Goal: Information Seeking & Learning: Learn about a topic

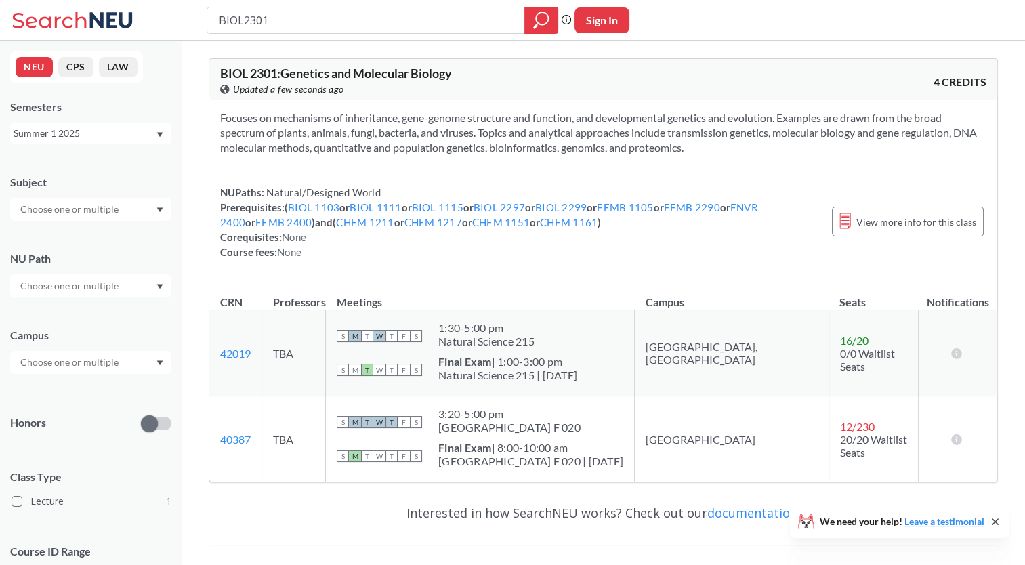
click at [152, 218] on div at bounding box center [90, 209] width 161 height 23
click at [142, 217] on div at bounding box center [90, 209] width 161 height 23
drag, startPoint x: 352, startPoint y: 24, endPoint x: 130, endPoint y: 38, distance: 222.7
click at [130, 38] on div "BIOL2301 Phrase search guarantees the exact search appears in the results. Ex. …" at bounding box center [512, 20] width 1025 height 41
click at [76, 136] on div "Summer 1 2025" at bounding box center [85, 133] width 142 height 15
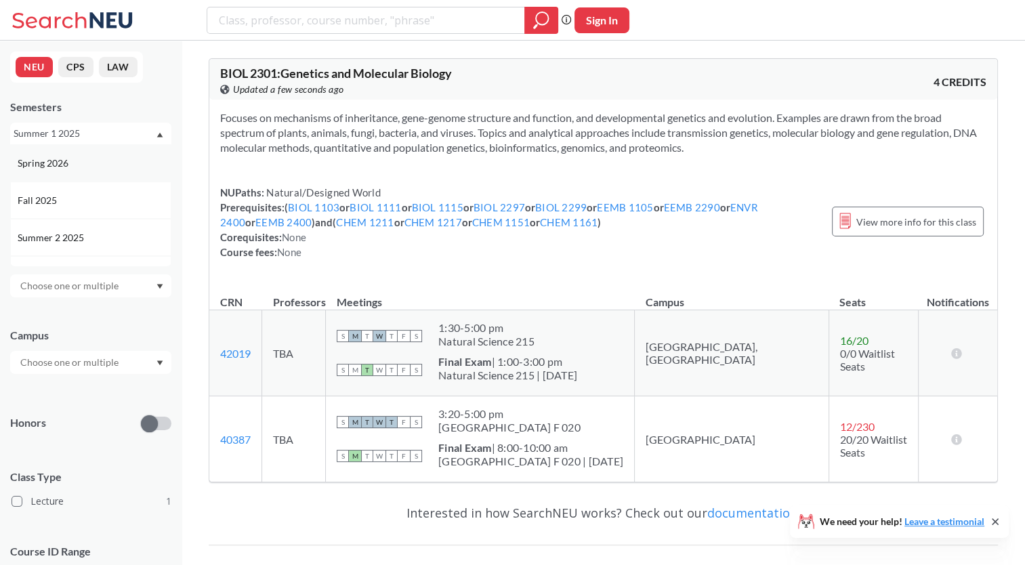
click at [92, 158] on div "Spring 2026" at bounding box center [94, 163] width 153 height 15
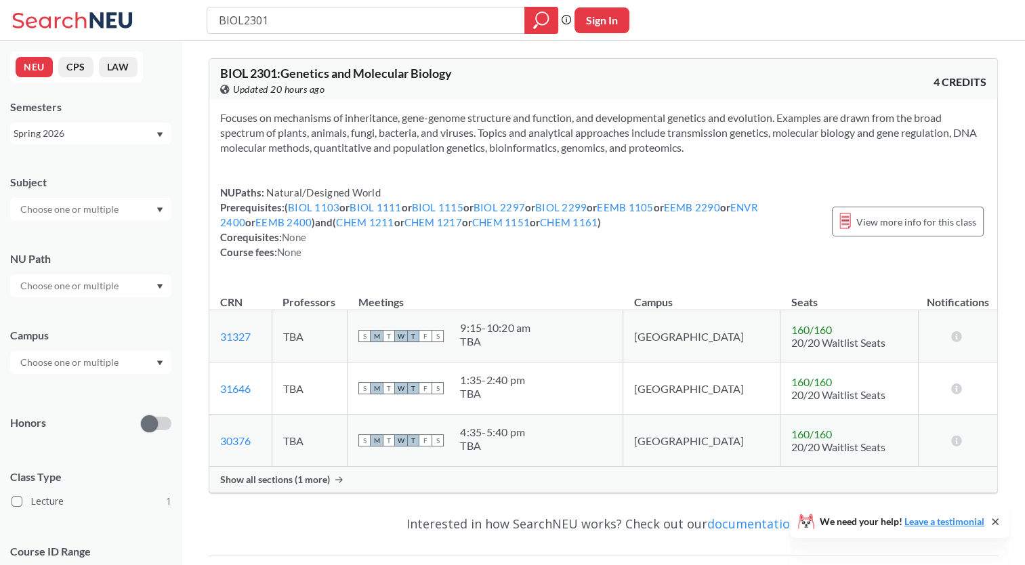
click at [107, 222] on div "Subject NU Path Campus Honors Class Type Lecture 1 Course ID Range 1000 2000 30…" at bounding box center [90, 395] width 161 height 468
click at [100, 213] on input "text" at bounding box center [71, 209] width 114 height 16
click at [100, 283] on input "text" at bounding box center [71, 286] width 114 height 16
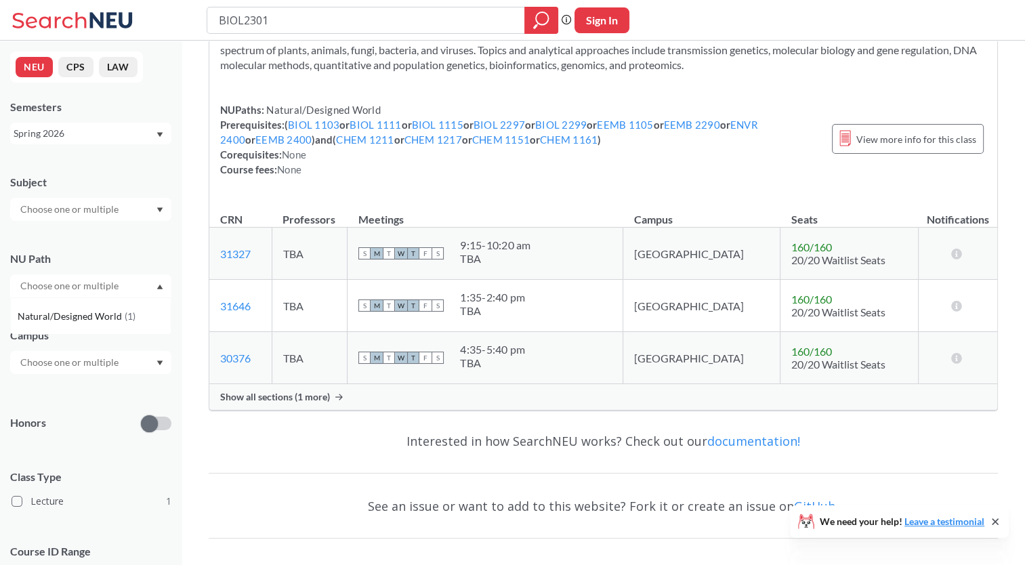
scroll to position [111, 0]
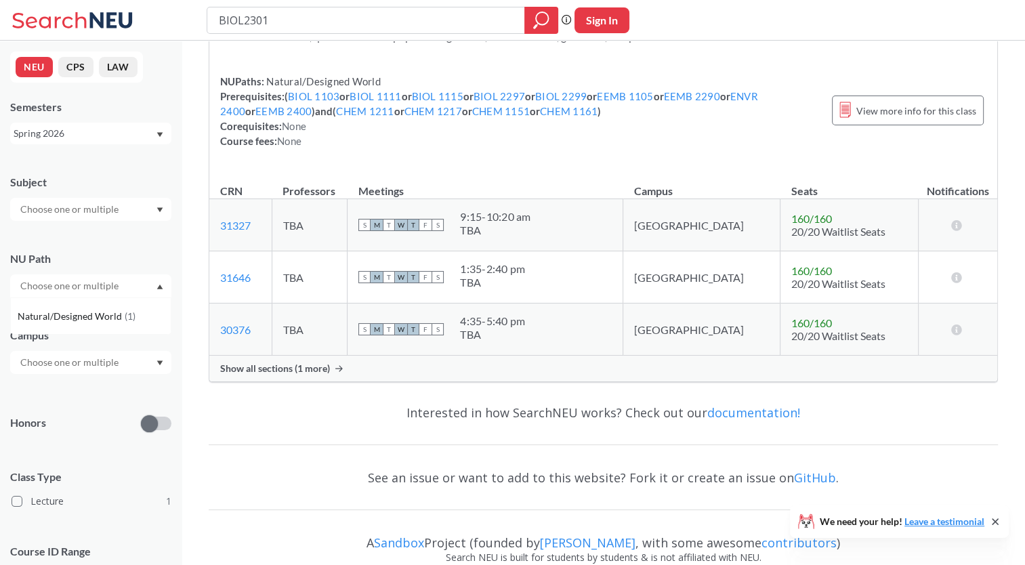
click at [109, 370] on input "text" at bounding box center [71, 362] width 114 height 16
click at [112, 369] on input "text" at bounding box center [71, 362] width 114 height 16
click at [95, 397] on div "Boston ( 1 )" at bounding box center [94, 393] width 153 height 15
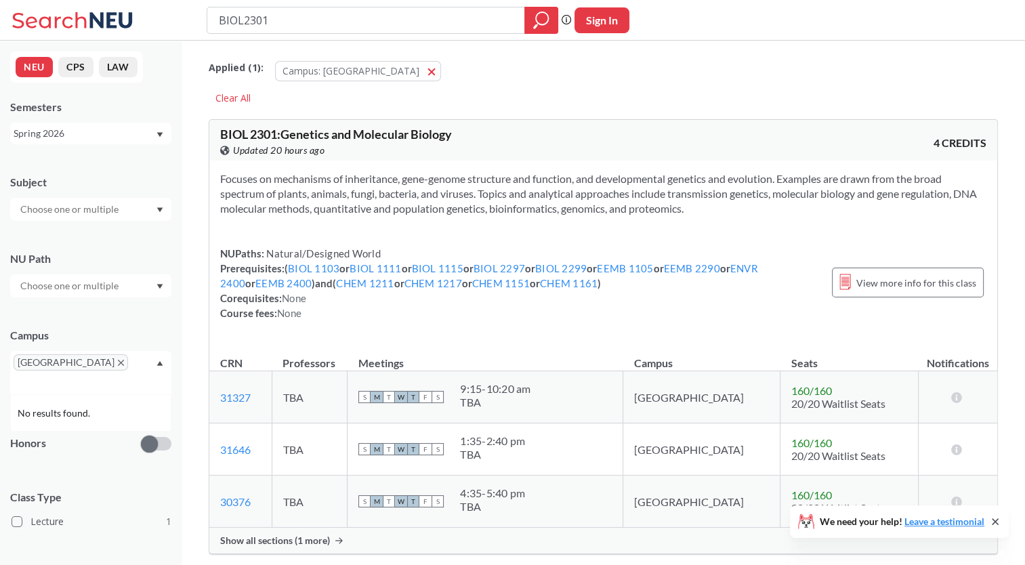
click at [118, 360] on icon "X to remove pill" at bounding box center [121, 363] width 6 height 6
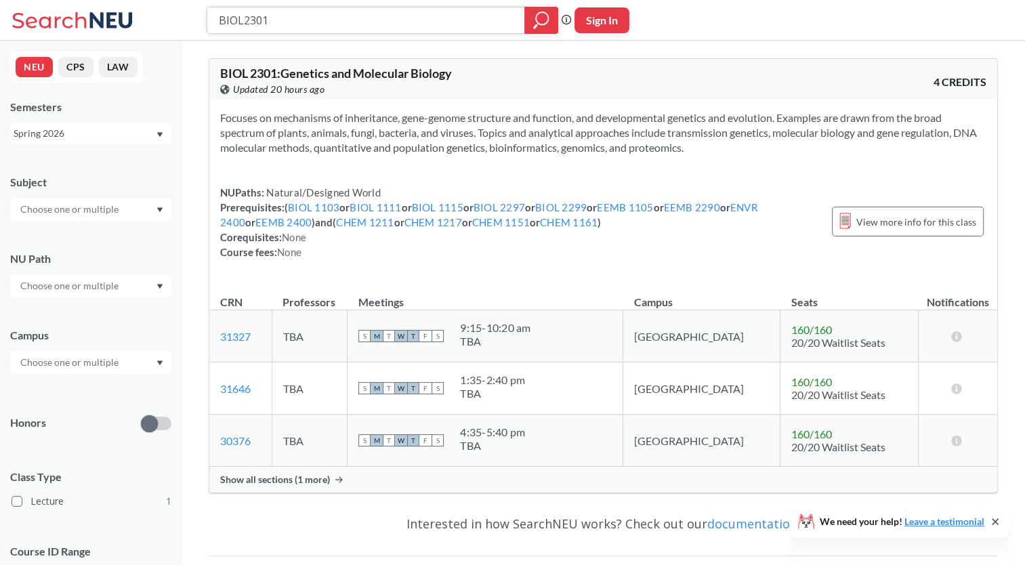
drag, startPoint x: 280, startPoint y: 20, endPoint x: 149, endPoint y: 2, distance: 132.1
click at [149, 2] on div "BIOL2301 Phrase search guarantees the exact search appears in the results. Ex. …" at bounding box center [512, 20] width 1025 height 41
click at [33, 57] on button "NEU" at bounding box center [34, 67] width 37 height 20
click at [38, 58] on button "NEU" at bounding box center [34, 67] width 37 height 20
click at [66, 131] on div "Spring 2026" at bounding box center [85, 133] width 142 height 15
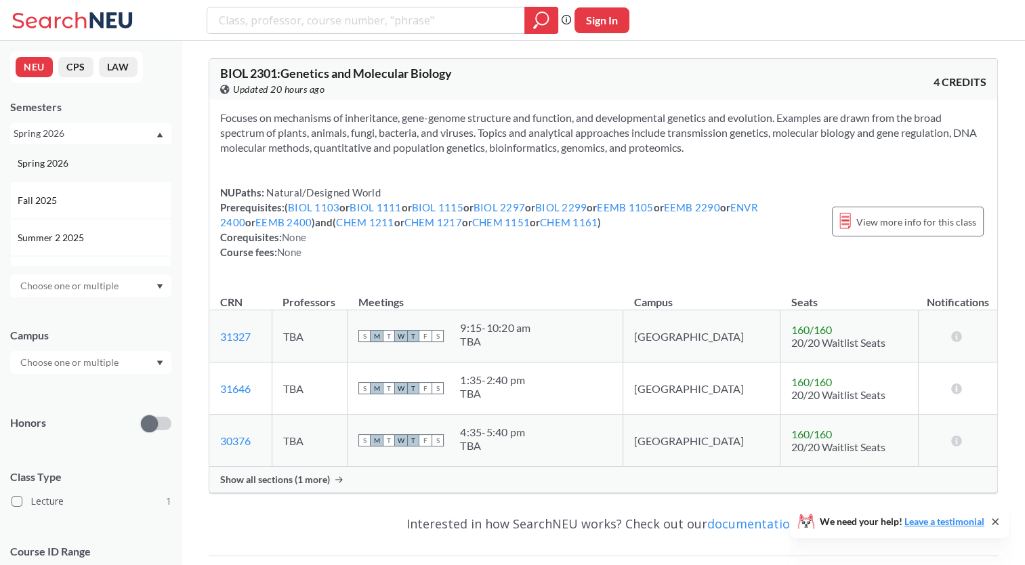
click at [69, 148] on div "Spring 2026" at bounding box center [90, 162] width 161 height 37
click at [89, 202] on input "text" at bounding box center [71, 209] width 114 height 16
type input "p"
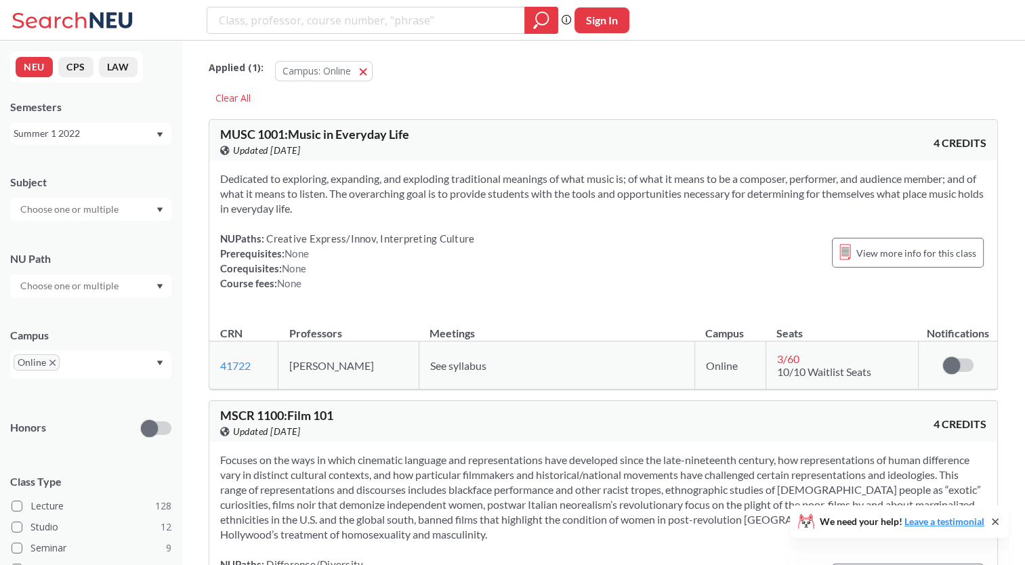
click at [115, 136] on div "Summer 1 2022" at bounding box center [85, 133] width 142 height 15
click at [113, 161] on div "Spring 2026" at bounding box center [94, 163] width 153 height 15
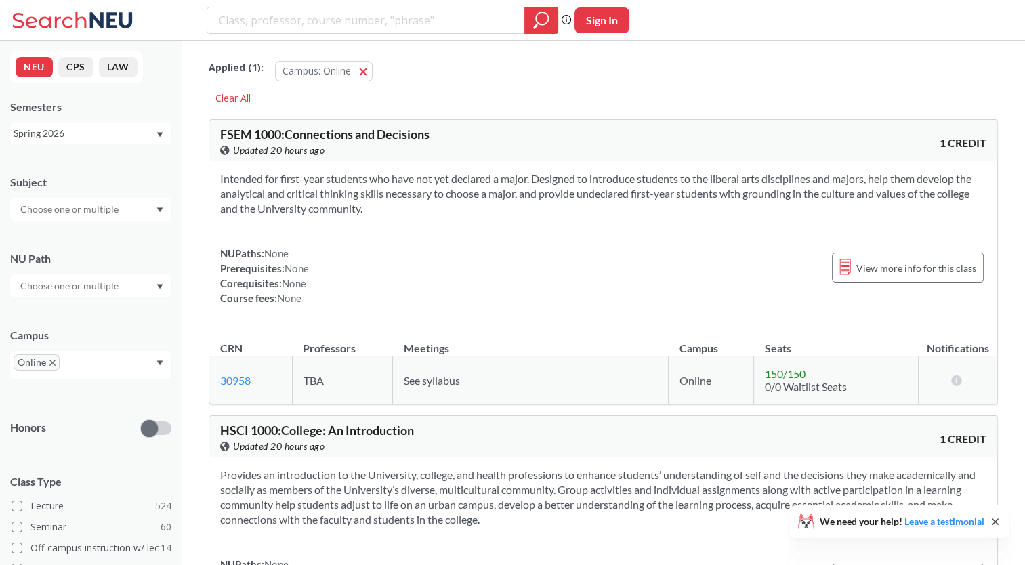
click at [79, 192] on div "Subject" at bounding box center [90, 191] width 161 height 60
click at [88, 203] on input "text" at bounding box center [71, 209] width 114 height 16
type input "bio"
click at [115, 275] on div "BIOL ( 11 )" at bounding box center [94, 270] width 153 height 15
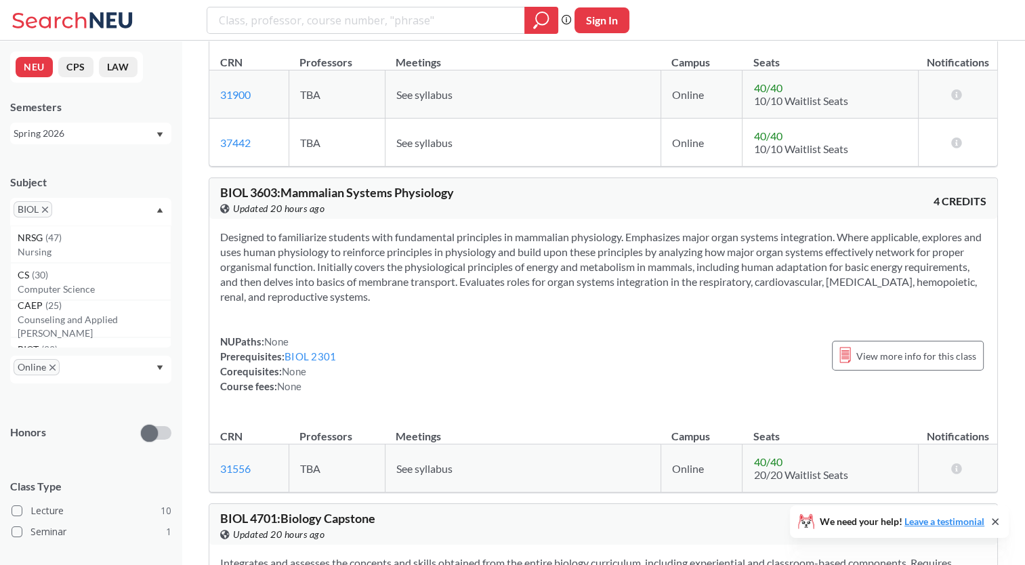
scroll to position [1750, 0]
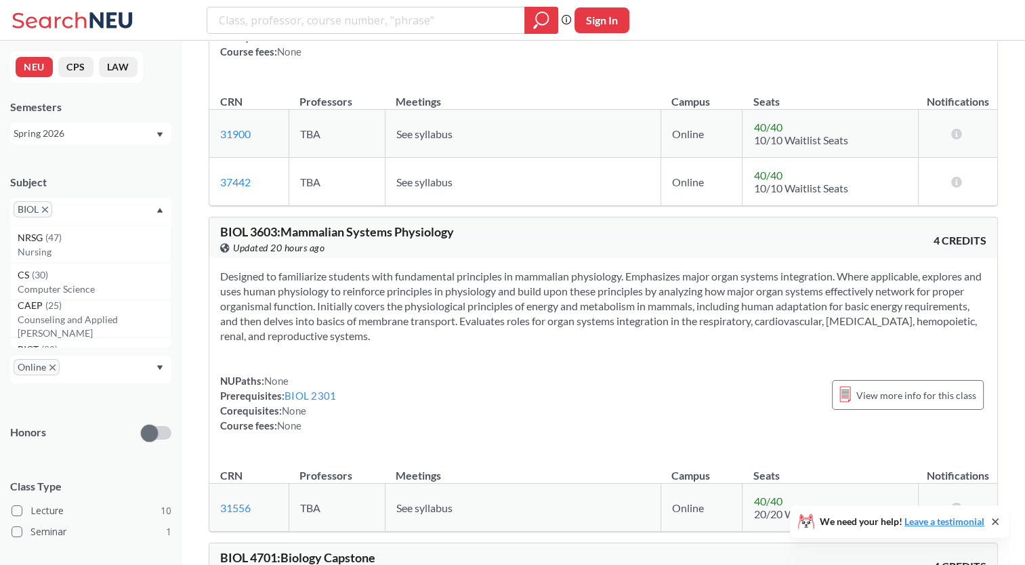
click at [92, 142] on div "Spring 2026" at bounding box center [90, 134] width 161 height 22
click at [95, 218] on div "Summer 1 2025" at bounding box center [94, 214] width 153 height 15
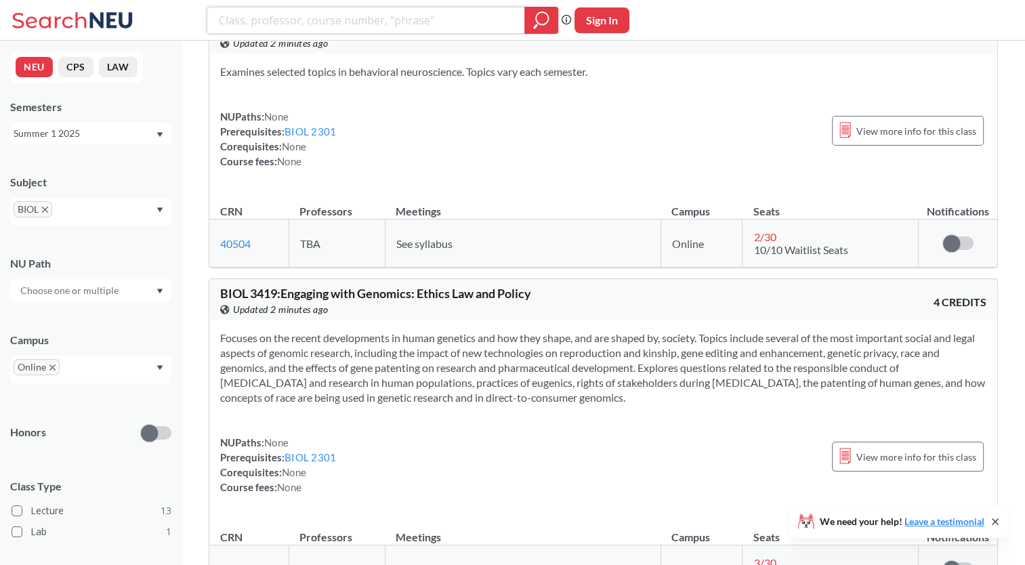
scroll to position [2774, 0]
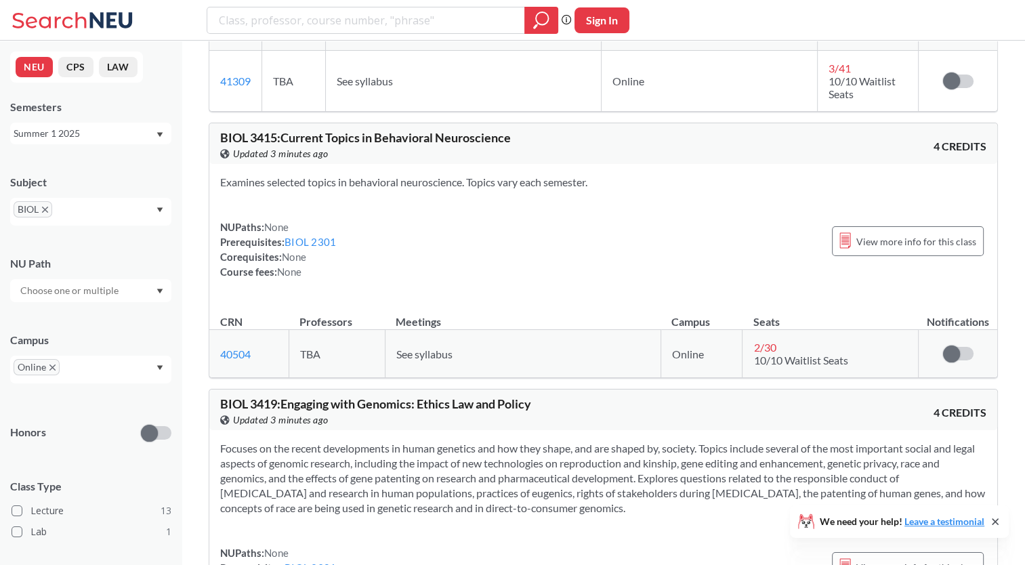
click at [146, 125] on div "Summer 1 2025" at bounding box center [90, 134] width 161 height 22
click at [110, 238] on div "Summer 2 2025" at bounding box center [94, 237] width 153 height 15
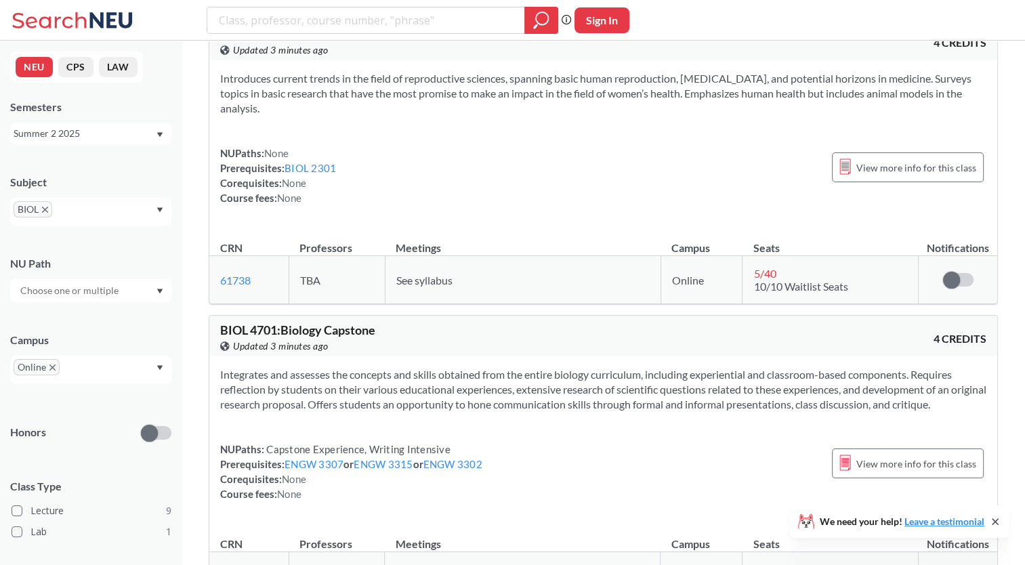
scroll to position [2350, 0]
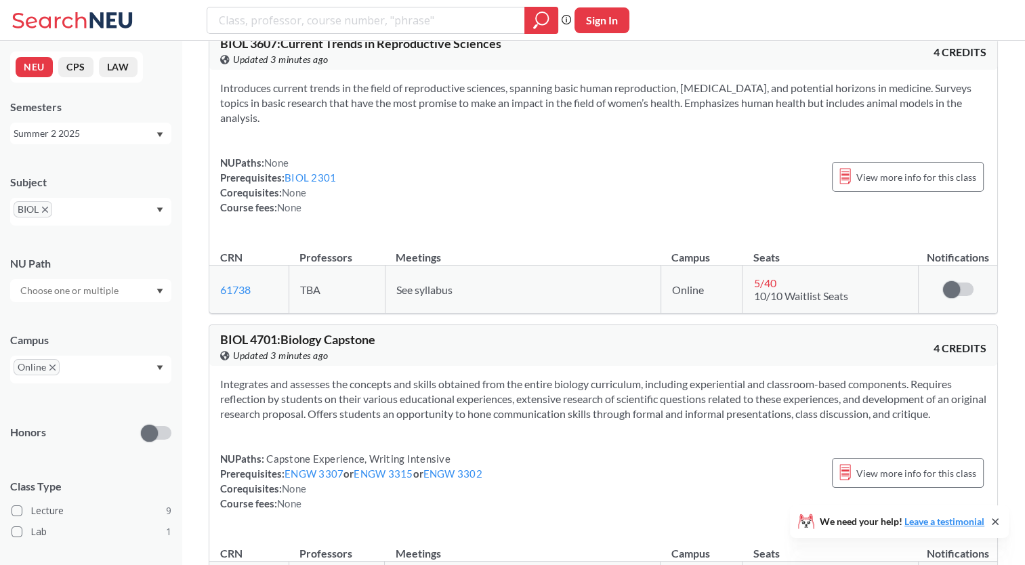
click at [47, 209] on icon "X to remove pill" at bounding box center [45, 210] width 6 height 6
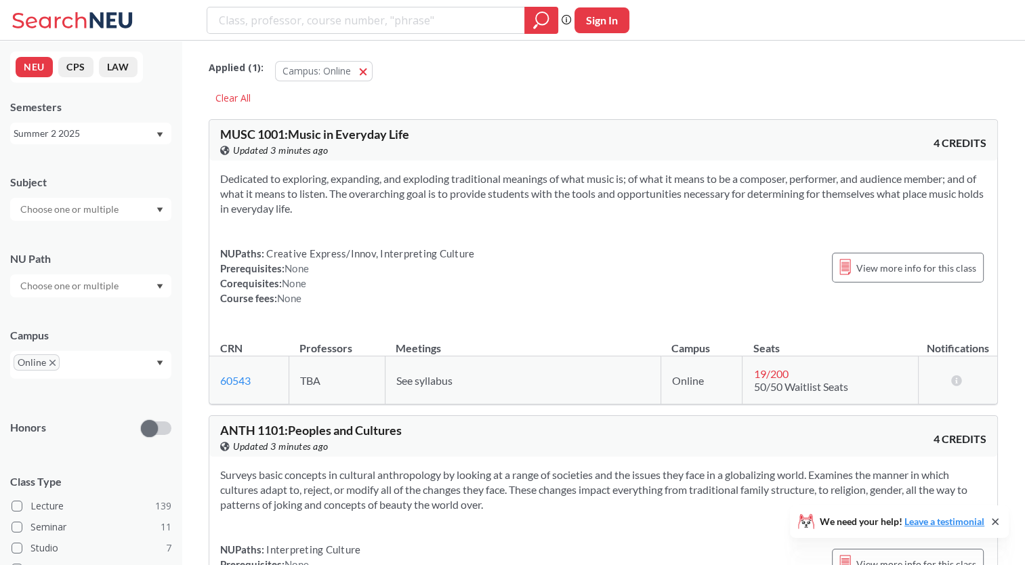
click at [53, 212] on input "text" at bounding box center [71, 209] width 114 height 16
type input "p"
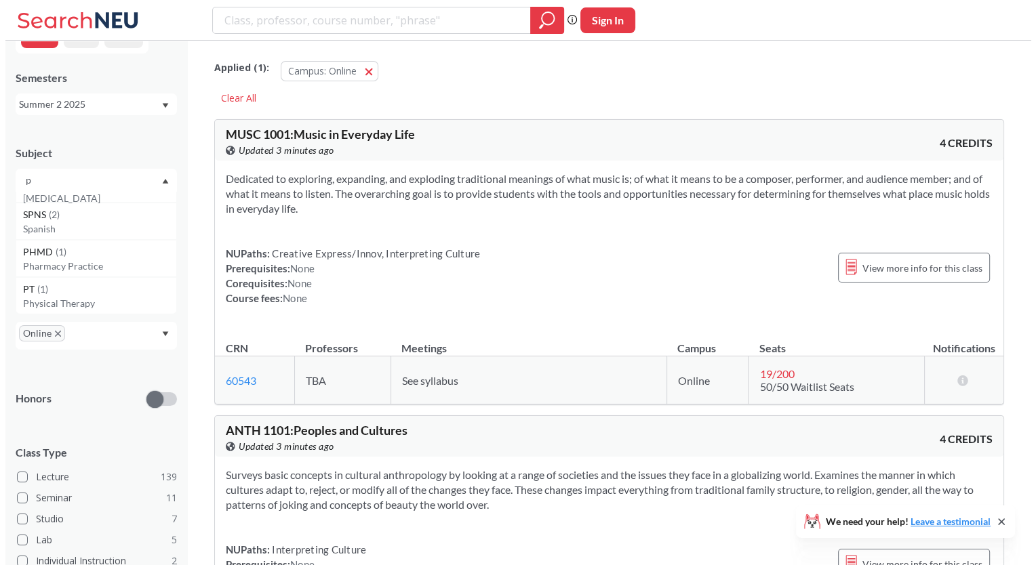
scroll to position [30, 0]
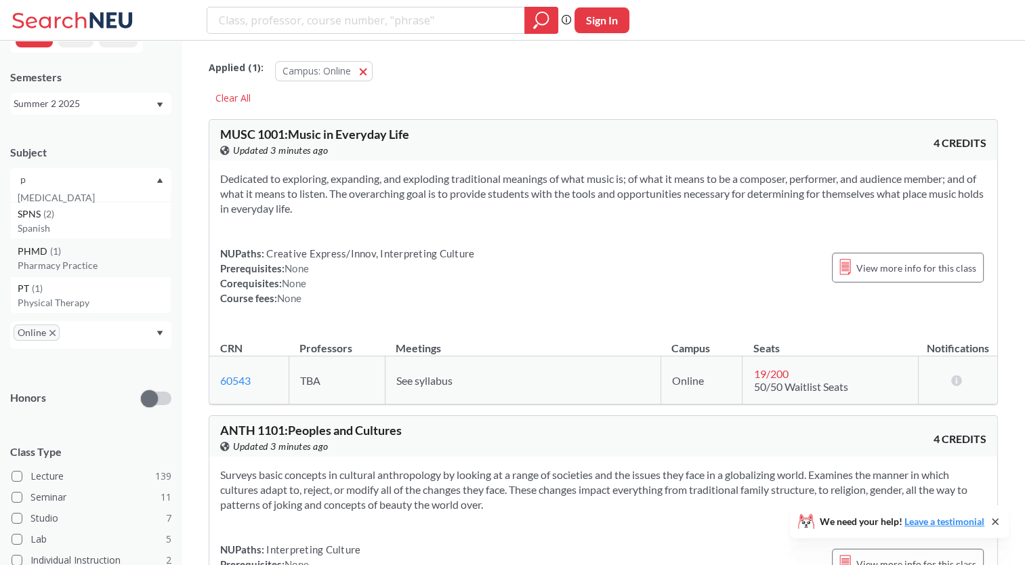
type input "p"
click at [62, 259] on p "Pharmacy Practice" at bounding box center [94, 266] width 153 height 14
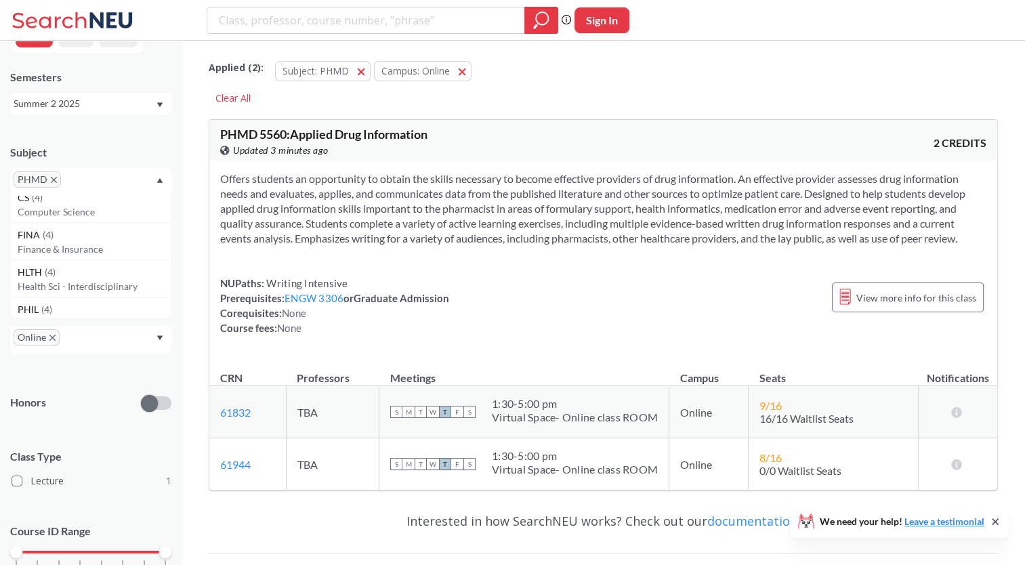
scroll to position [274, 0]
click at [91, 98] on div "Summer 2 2025" at bounding box center [85, 103] width 142 height 15
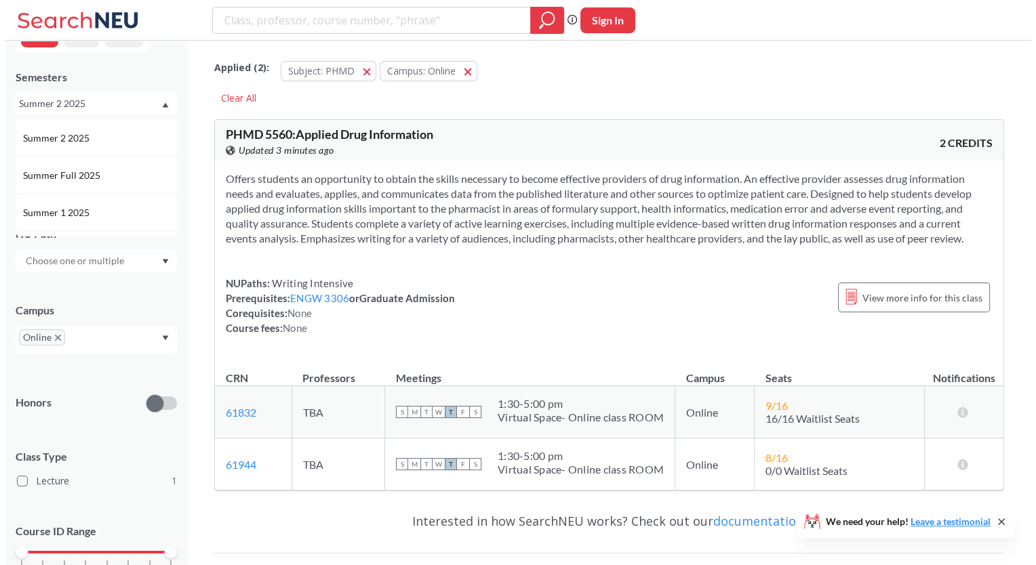
scroll to position [70, 0]
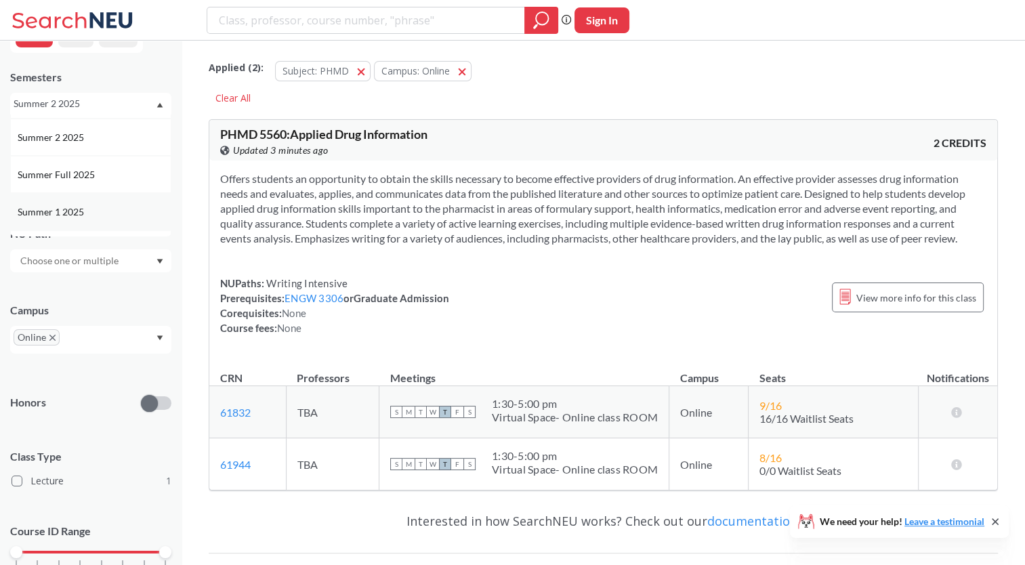
click at [75, 215] on span "Summer 1 2025" at bounding box center [52, 212] width 69 height 15
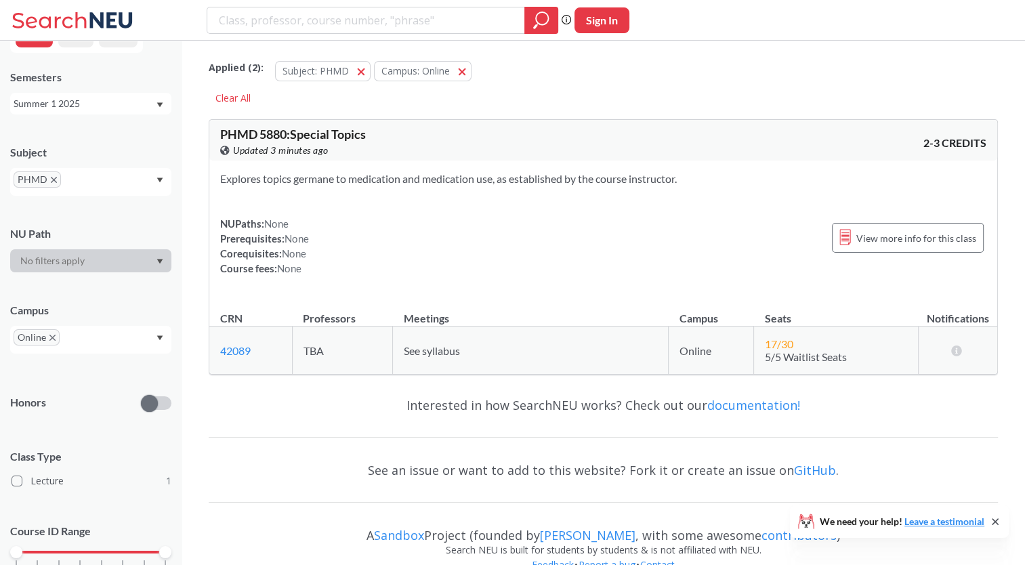
scroll to position [26, 0]
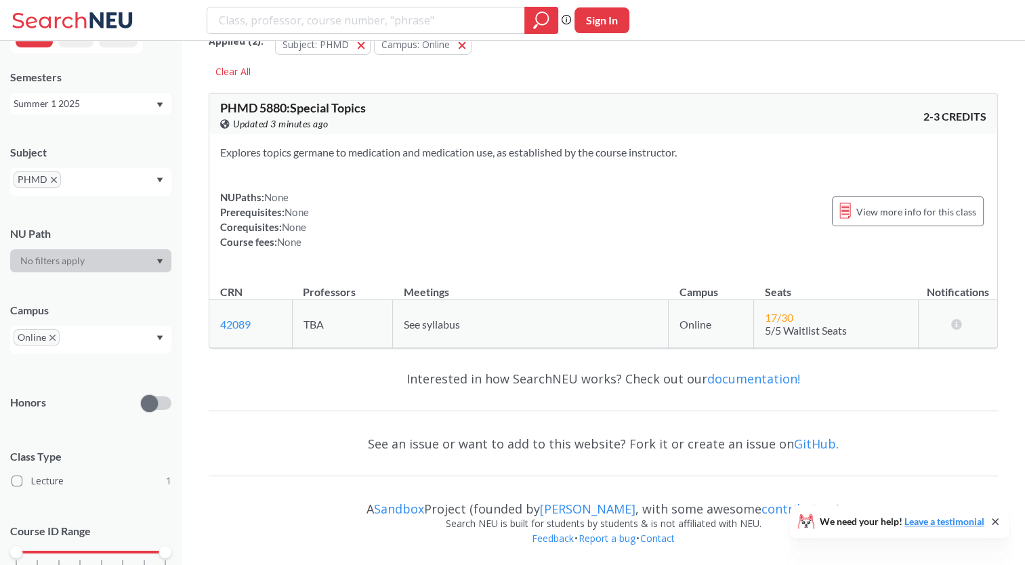
click at [52, 177] on icon "X to remove pill" at bounding box center [54, 180] width 6 height 6
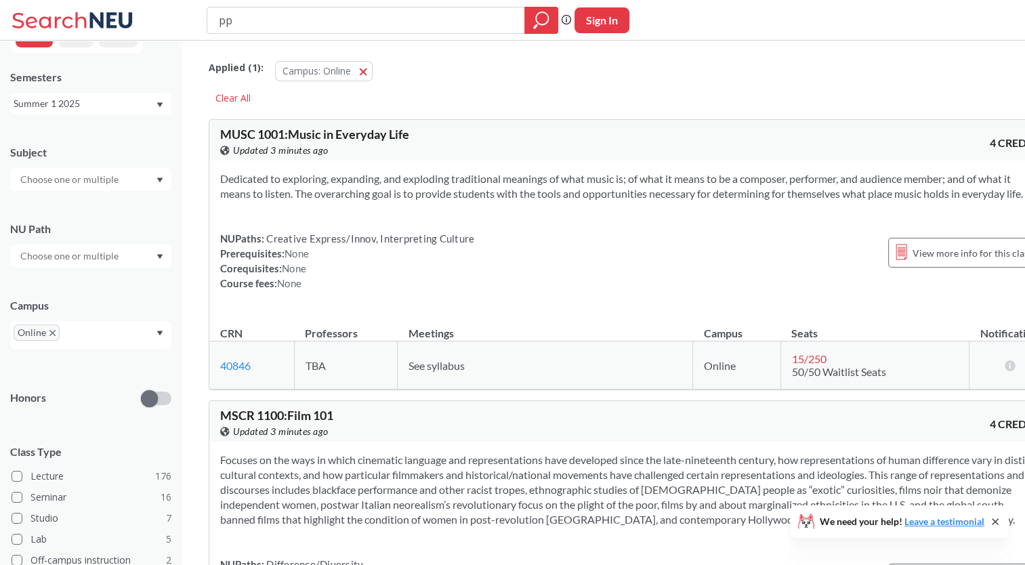
type input "pp"
click at [52, 177] on input "text" at bounding box center [71, 179] width 114 height 16
drag, startPoint x: 253, startPoint y: 11, endPoint x: 198, endPoint y: 7, distance: 55.0
click at [198, 7] on div "pp Phrase search guarantees the exact search appears in the results. Ex. If you…" at bounding box center [512, 20] width 1025 height 41
click at [89, 182] on input "text" at bounding box center [71, 179] width 114 height 16
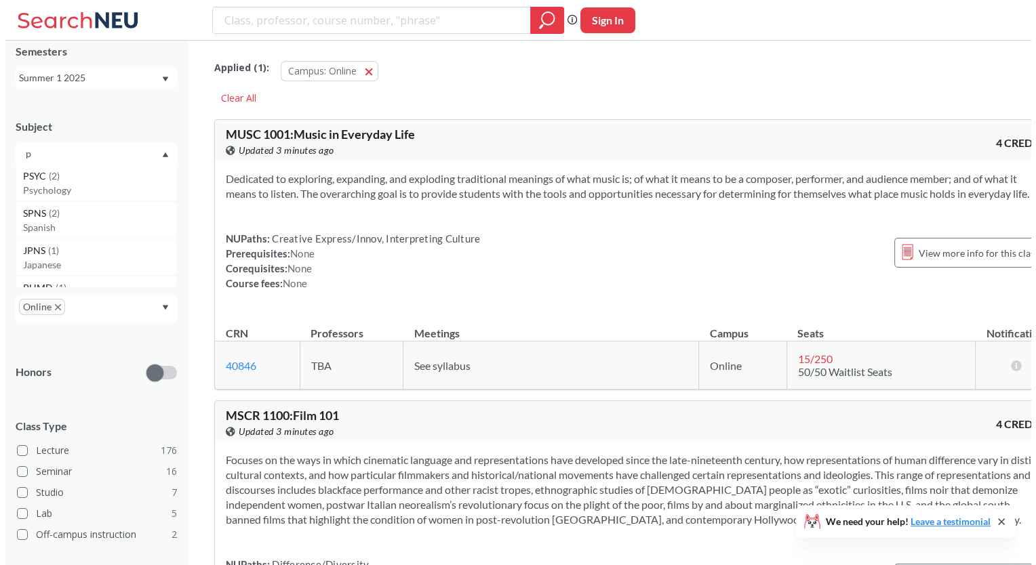
scroll to position [225, 0]
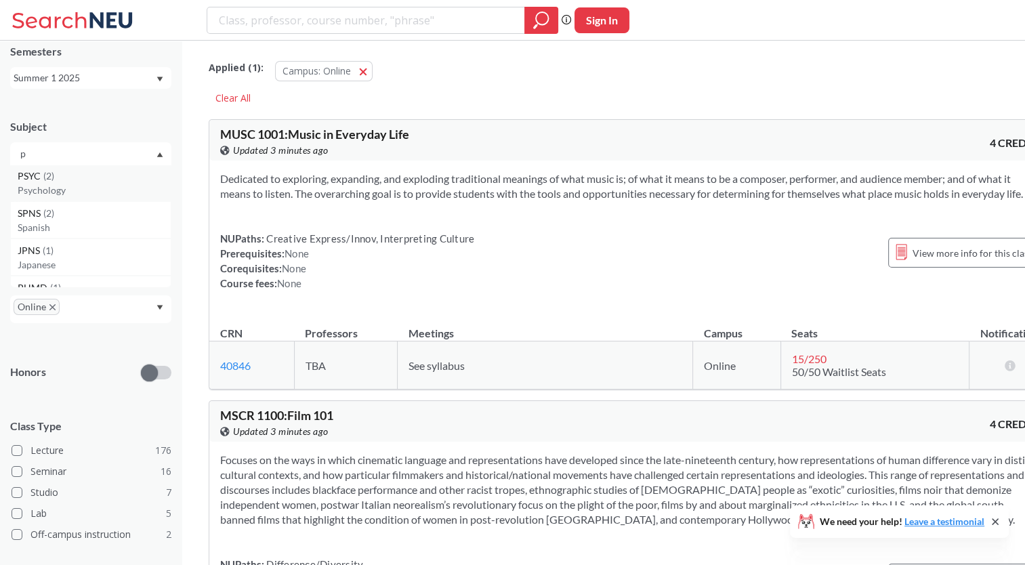
type input "p"
click at [73, 190] on p "Psychology" at bounding box center [94, 191] width 153 height 14
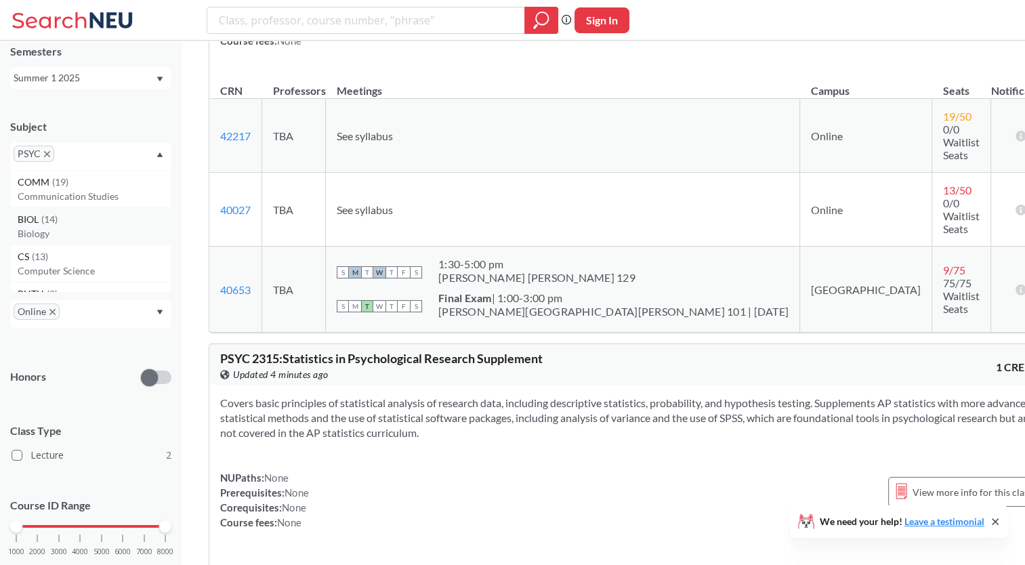
scroll to position [255, 0]
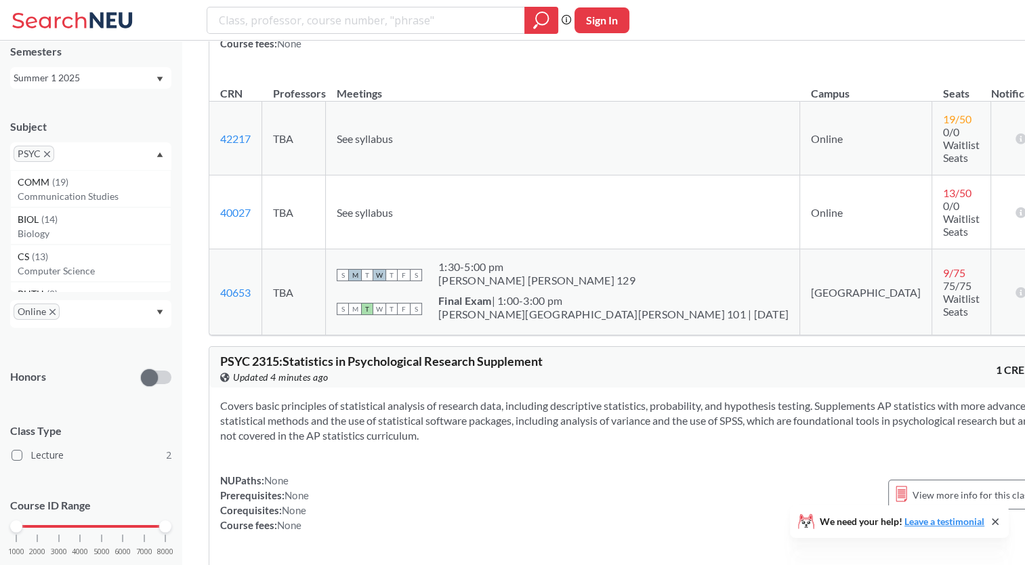
click at [52, 153] on span "PSYC" at bounding box center [34, 154] width 41 height 16
click at [49, 151] on icon "X to remove pill" at bounding box center [47, 154] width 6 height 6
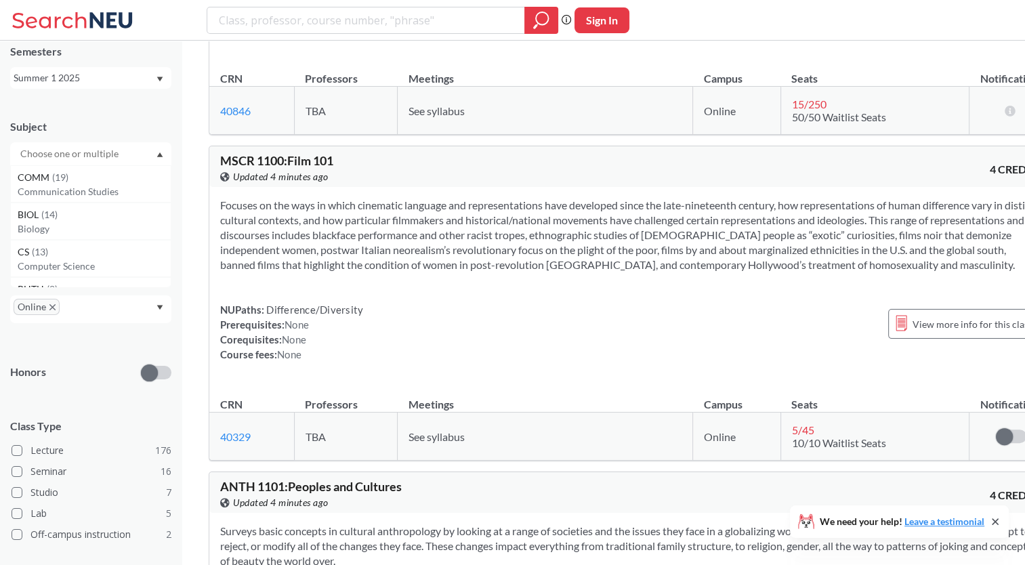
click at [83, 77] on div "Summer 1 2025" at bounding box center [85, 77] width 142 height 15
click at [74, 197] on span "Summer Full 2025" at bounding box center [58, 189] width 80 height 15
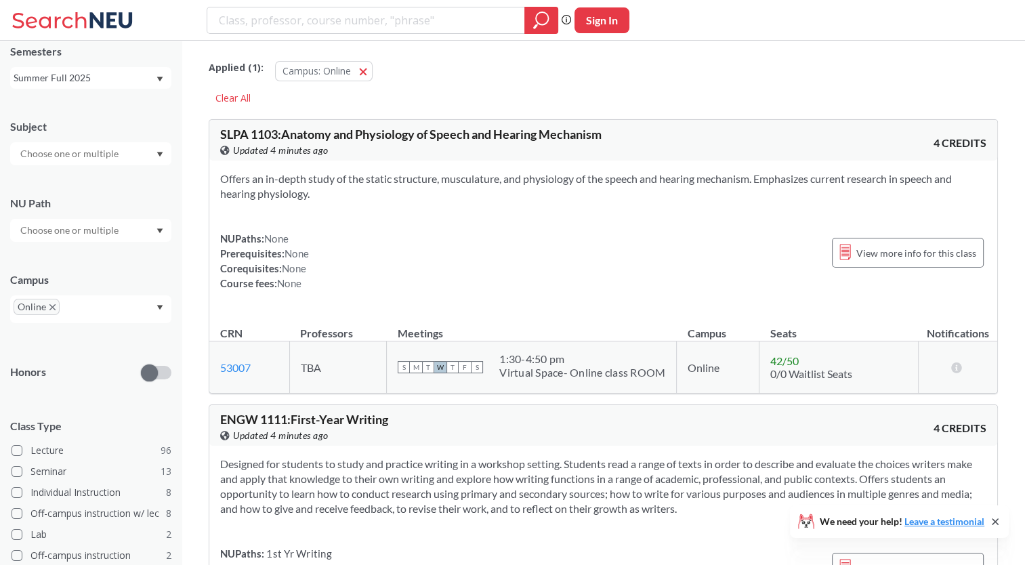
scroll to position [66, 0]
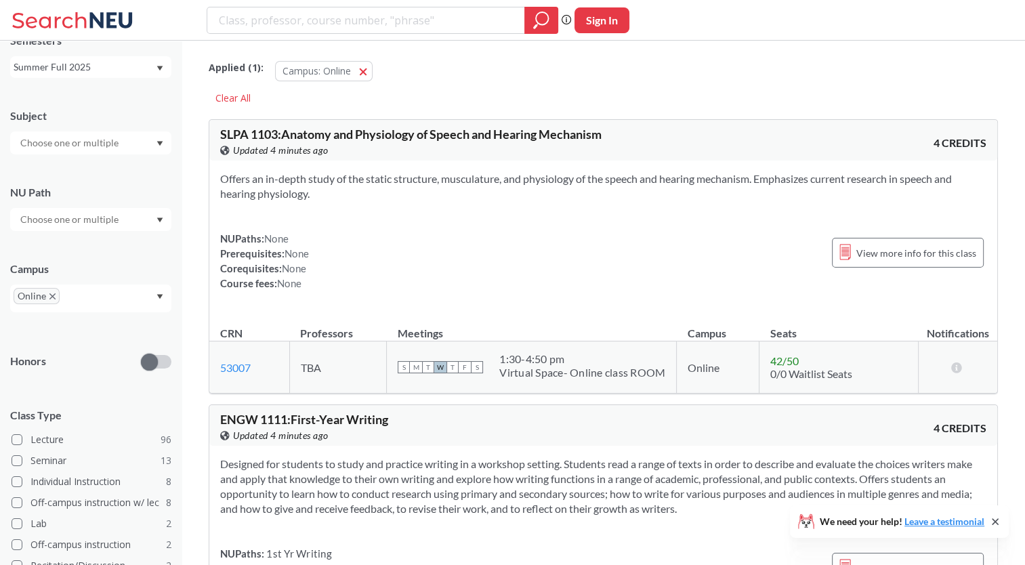
click at [70, 218] on input "text" at bounding box center [71, 219] width 114 height 16
click at [76, 150] on div at bounding box center [90, 142] width 161 height 23
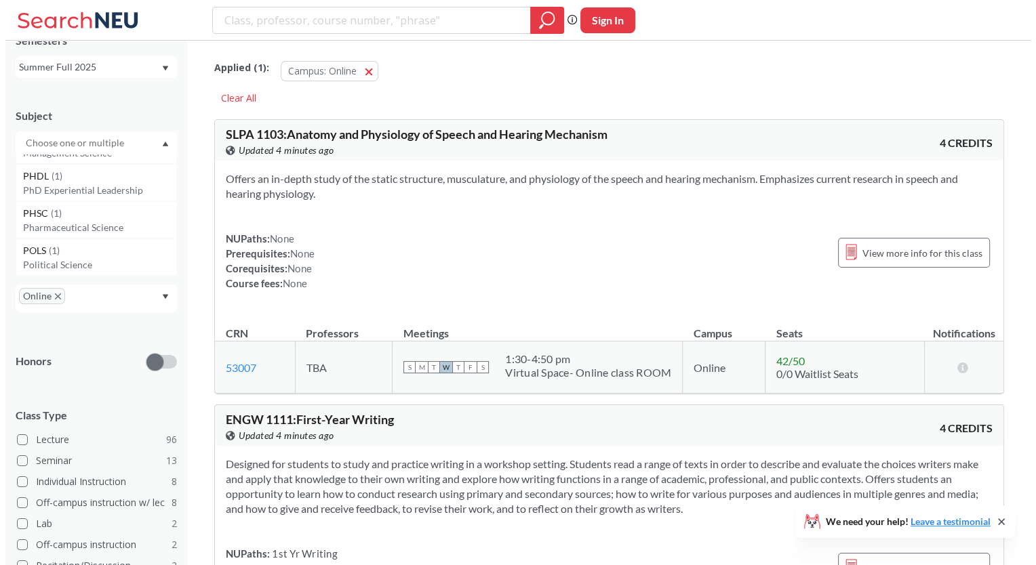
scroll to position [976, 0]
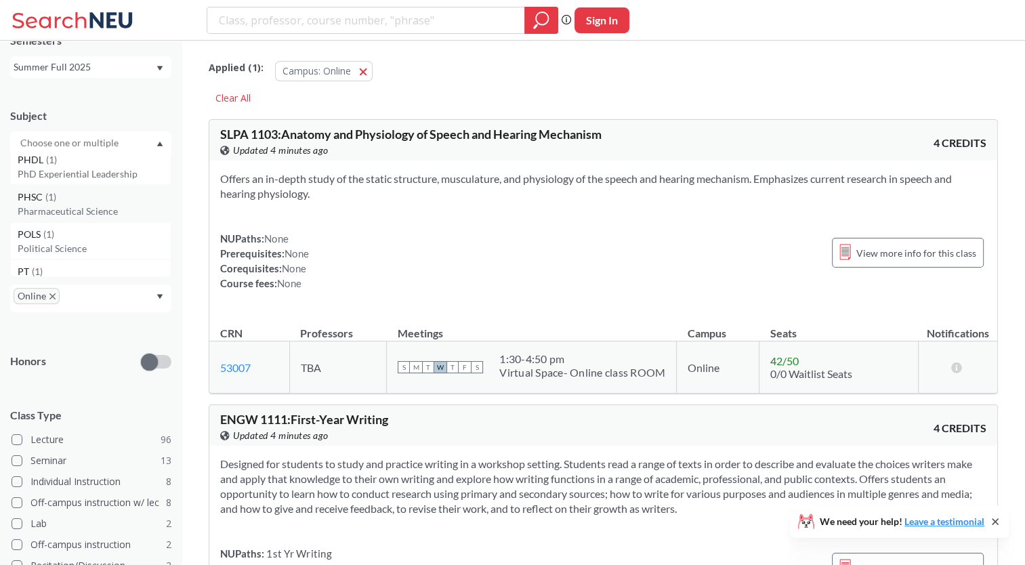
click at [94, 205] on p "Pharmaceutical Science" at bounding box center [94, 212] width 153 height 14
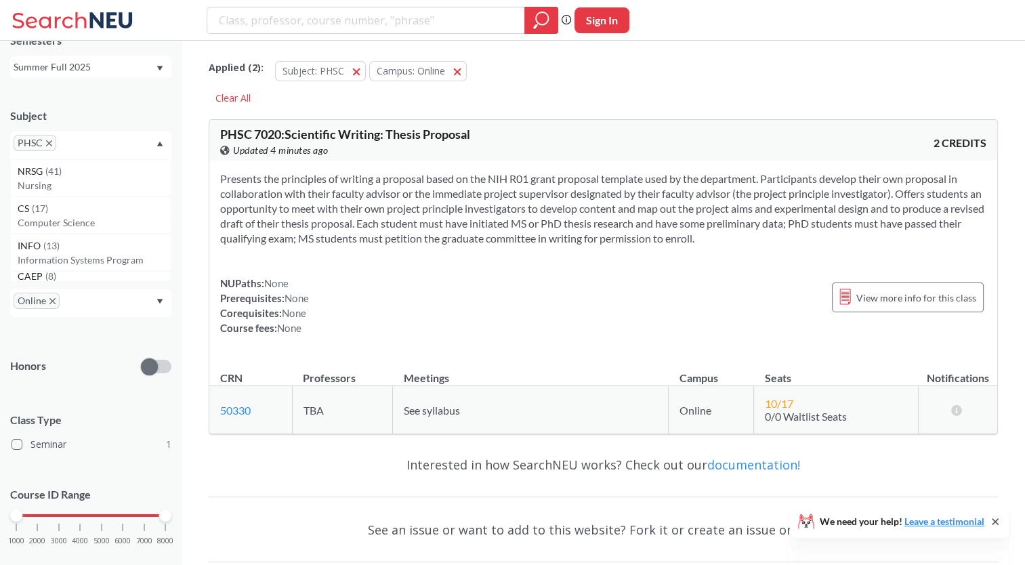
click at [47, 144] on icon "X to remove pill" at bounding box center [49, 143] width 6 height 6
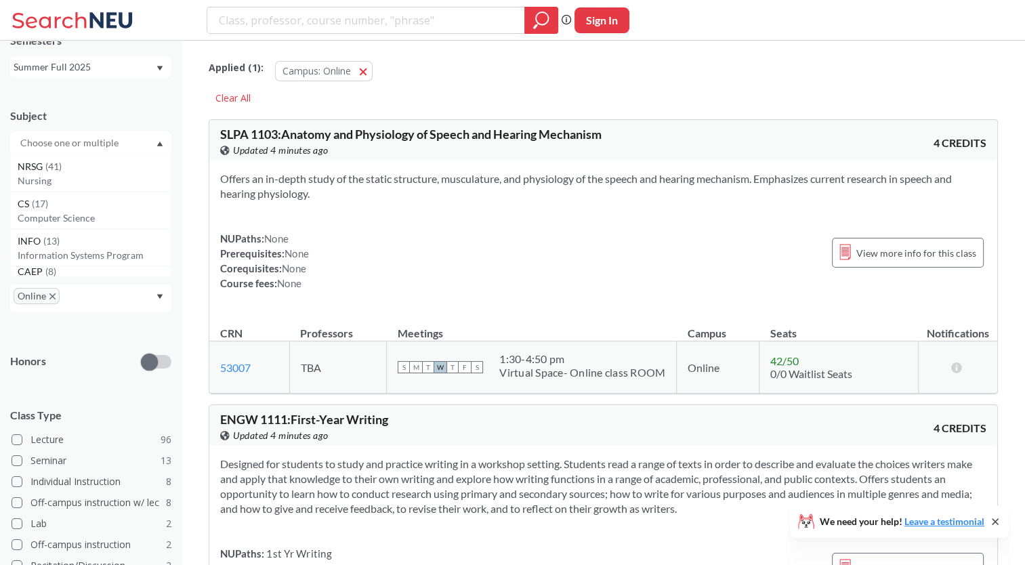
click at [57, 146] on input "text" at bounding box center [71, 143] width 114 height 16
type input "p"
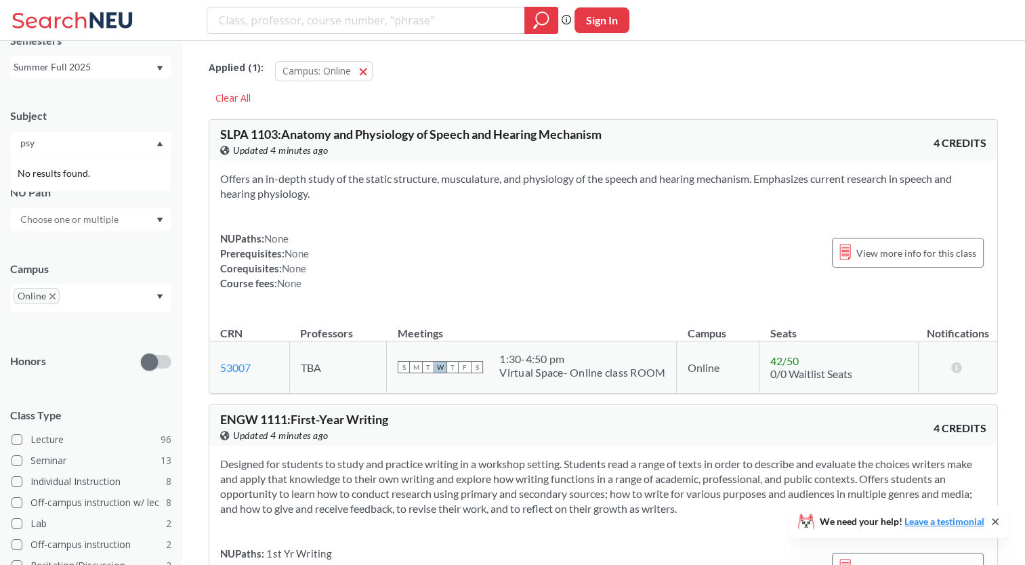
type input "psyc"
click at [113, 72] on div "Summer Full 2025" at bounding box center [85, 67] width 142 height 15
click at [75, 96] on div "Spring 2026" at bounding box center [94, 96] width 153 height 15
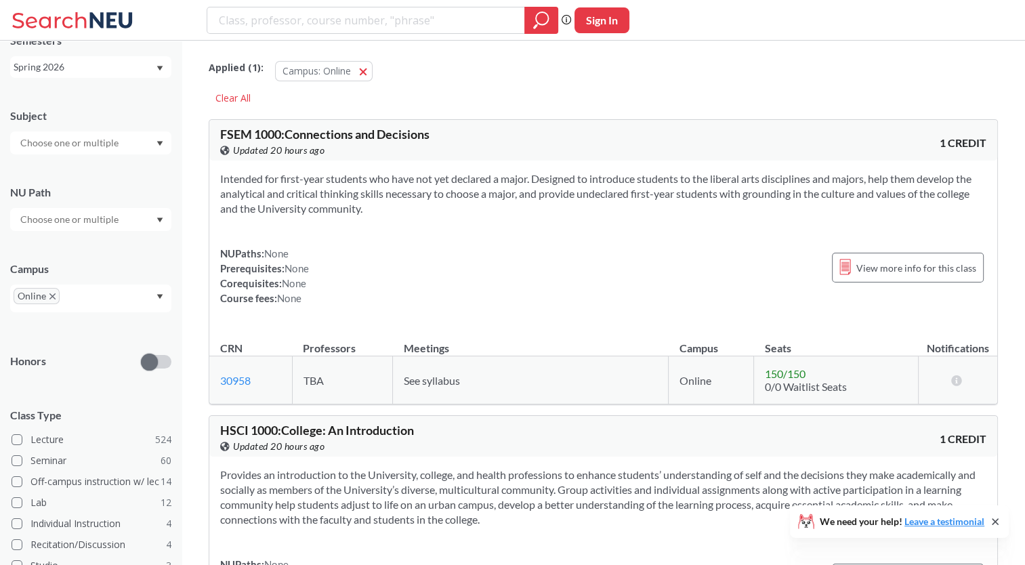
click at [89, 145] on input "text" at bounding box center [71, 143] width 114 height 16
type input "psyc"
click at [58, 180] on p "Psychology" at bounding box center [94, 181] width 153 height 14
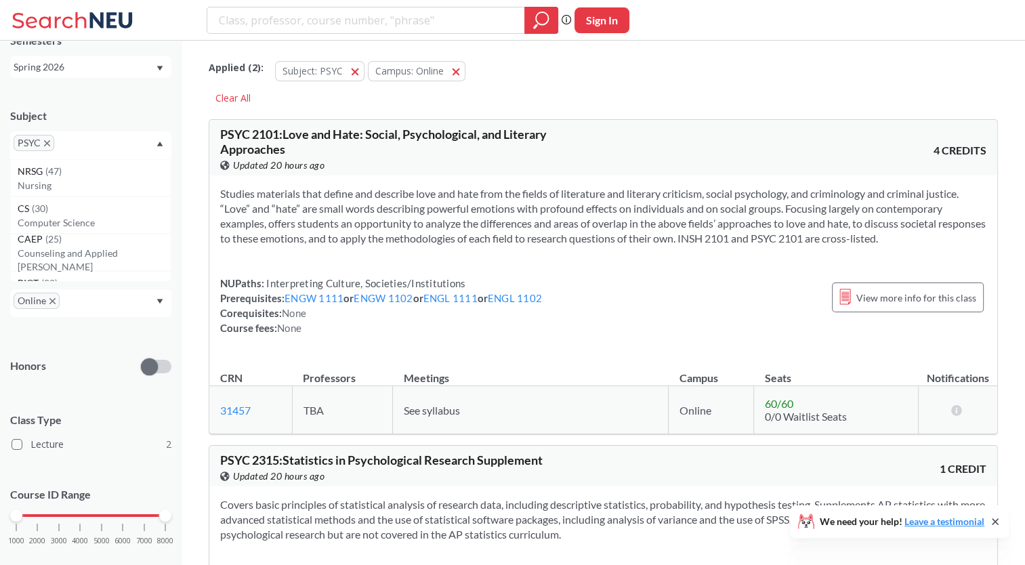
click at [45, 145] on icon "X to remove pill" at bounding box center [47, 143] width 6 height 6
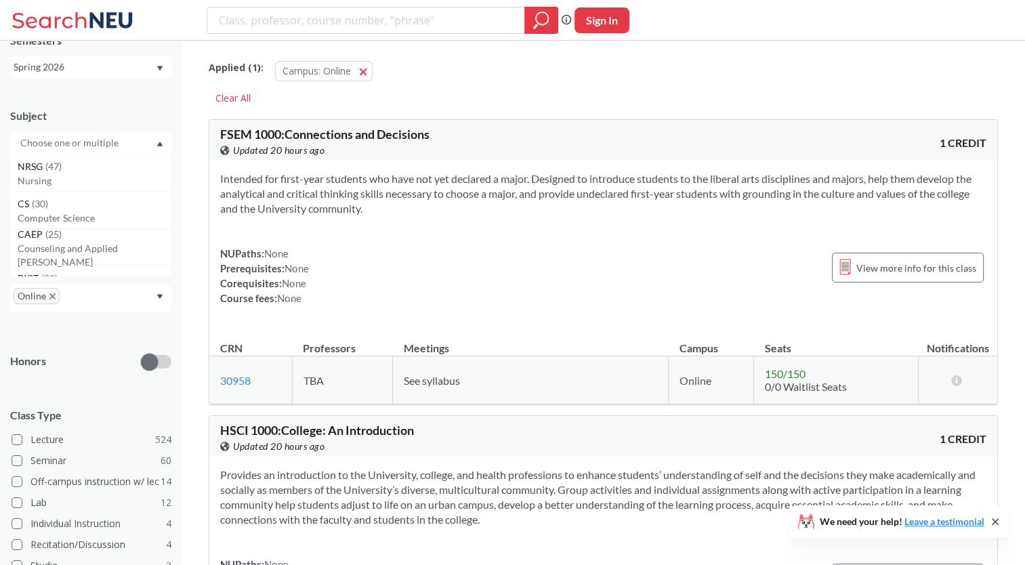
click at [45, 145] on input "text" at bounding box center [71, 143] width 114 height 16
type input "ph"
click at [52, 204] on span "( 6 )" at bounding box center [50, 204] width 11 height 12
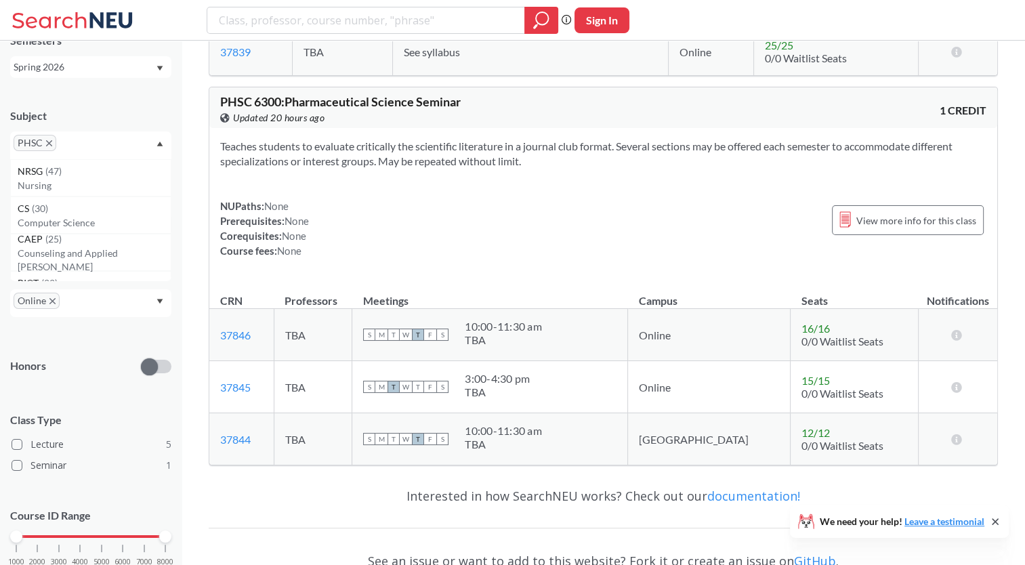
scroll to position [1604, 0]
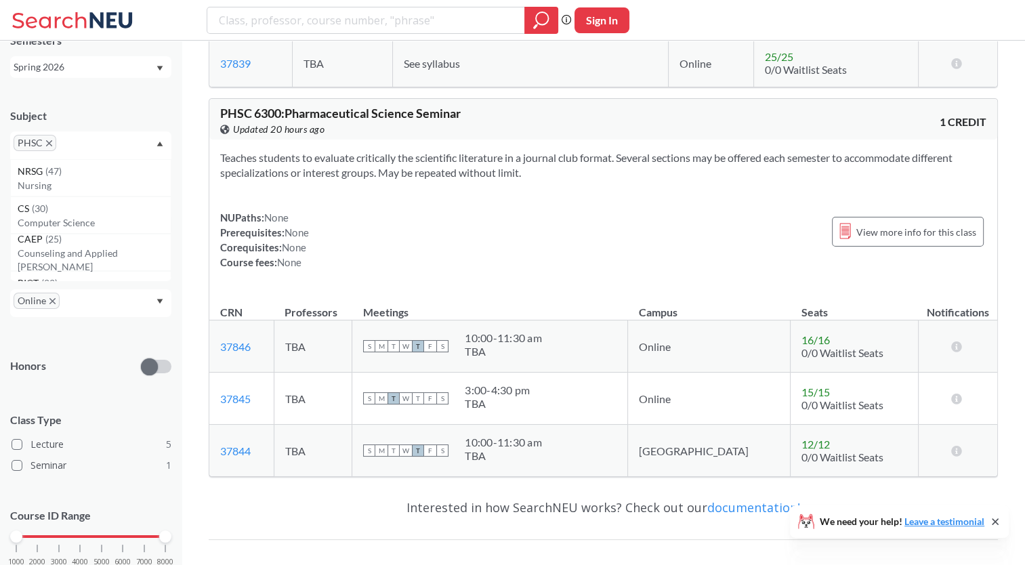
click at [52, 147] on span "PHSC" at bounding box center [35, 143] width 43 height 16
click at [46, 142] on icon "X to remove pill" at bounding box center [49, 143] width 6 height 6
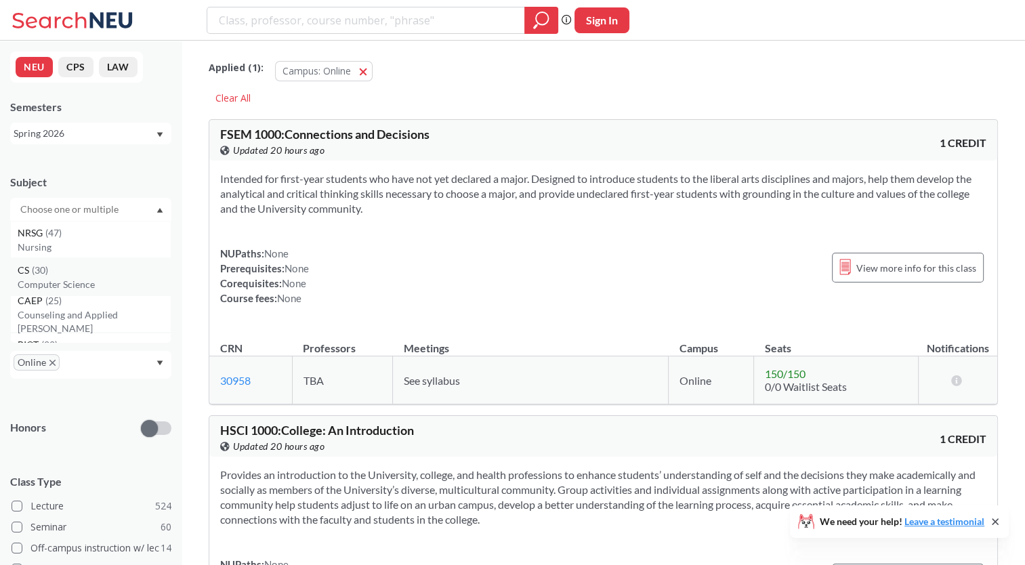
scroll to position [10, 0]
click at [77, 210] on input "text" at bounding box center [71, 209] width 114 height 16
type input "bio"
click at [81, 270] on div "BIOL ( 11 )" at bounding box center [94, 270] width 153 height 15
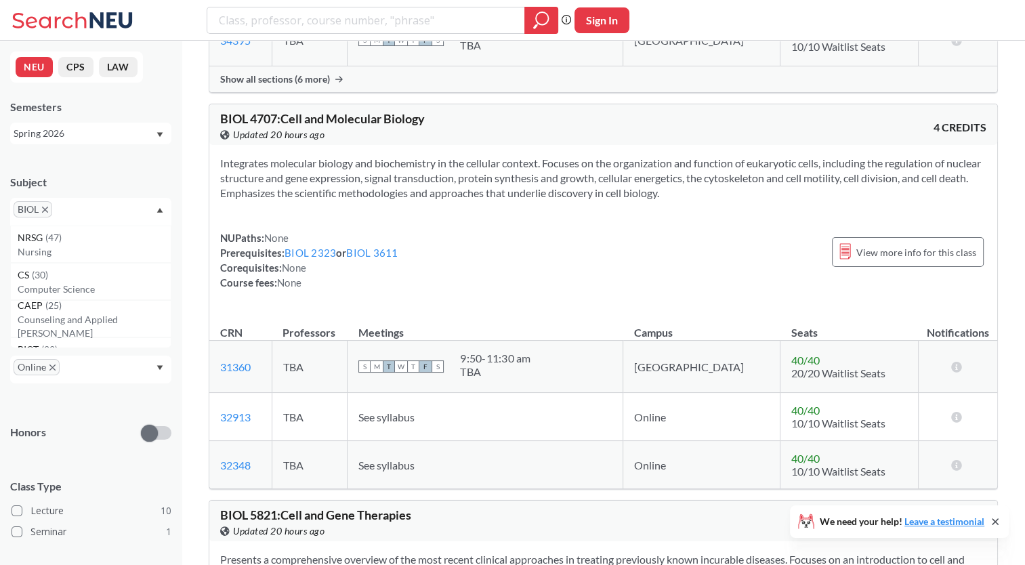
scroll to position [2513, 0]
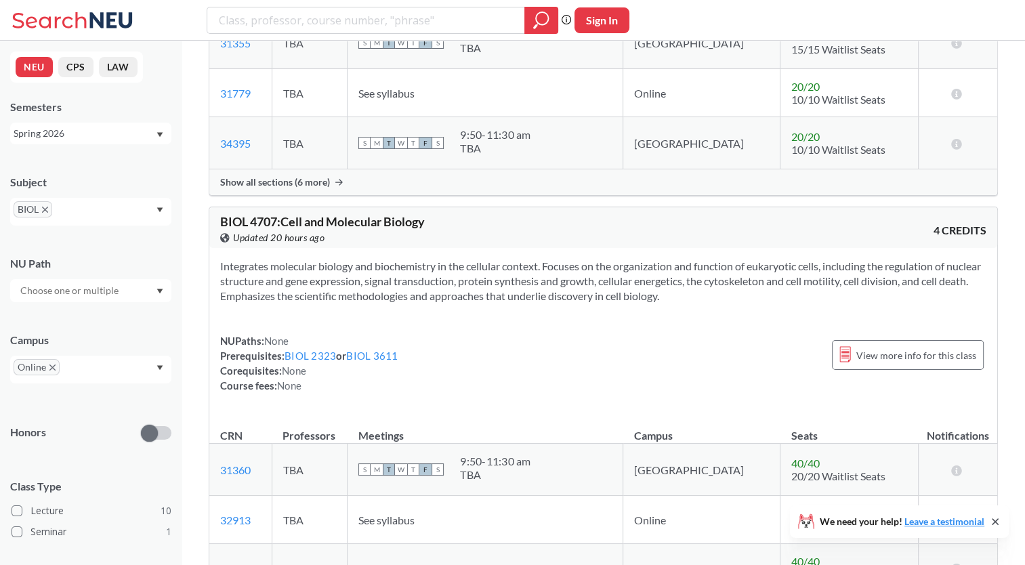
click at [54, 367] on icon "X to remove pill" at bounding box center [52, 368] width 6 height 6
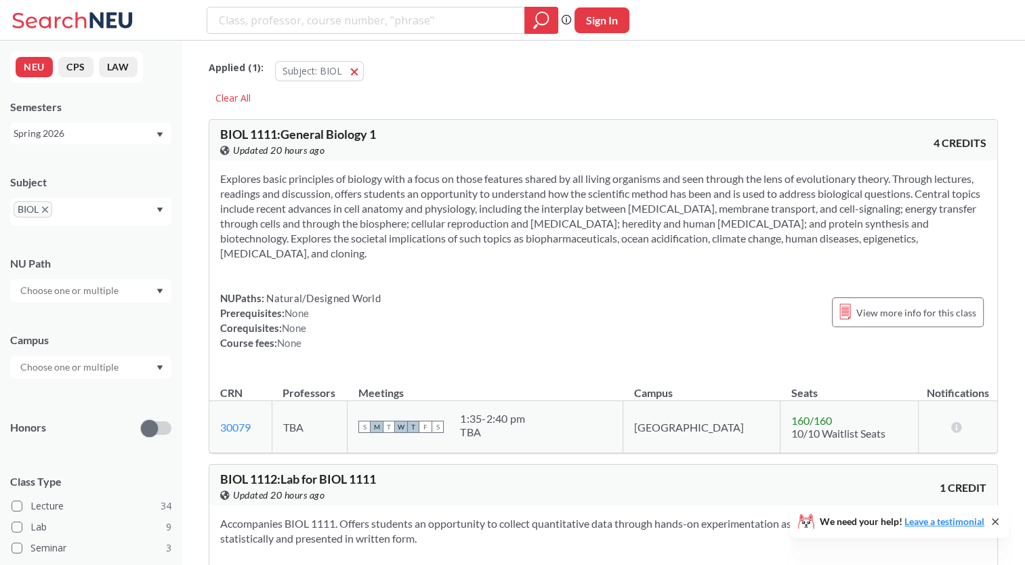
click at [100, 363] on input "text" at bounding box center [71, 367] width 114 height 16
click at [99, 399] on div "Boston ( 39 )" at bounding box center [94, 397] width 153 height 15
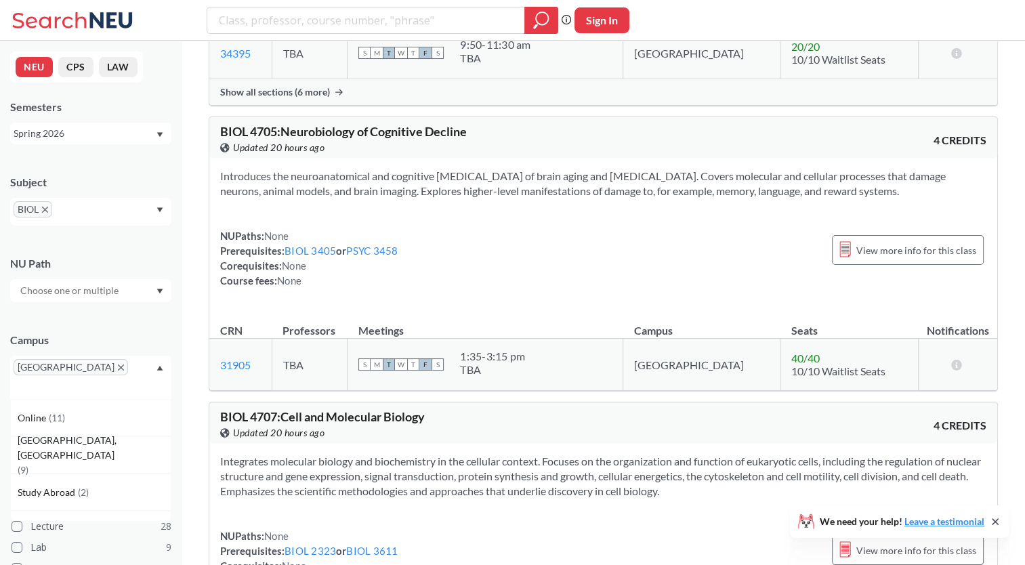
scroll to position [9852, 0]
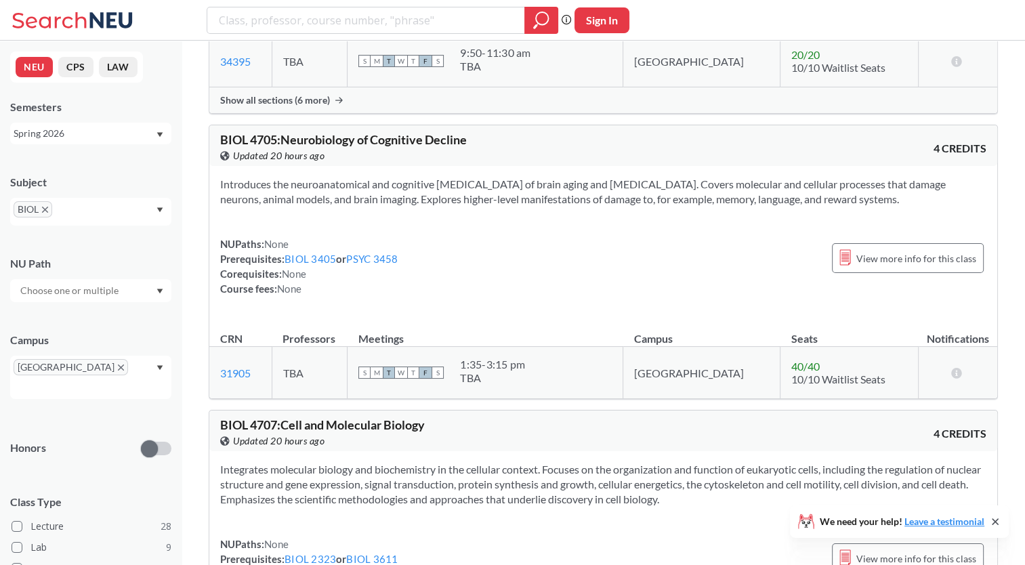
click at [46, 211] on icon "X to remove pill" at bounding box center [45, 210] width 6 height 6
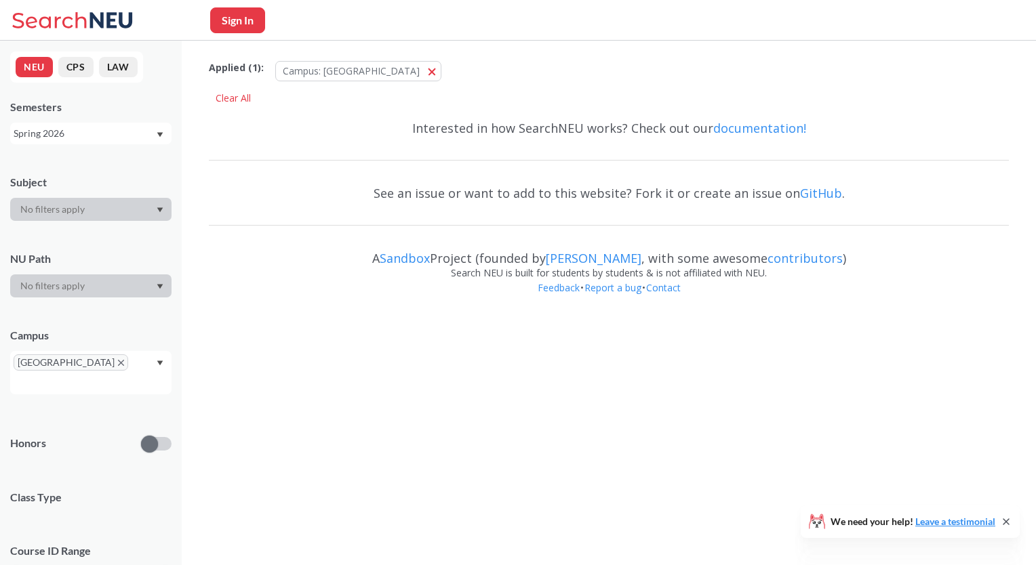
click at [46, 211] on div at bounding box center [90, 209] width 161 height 23
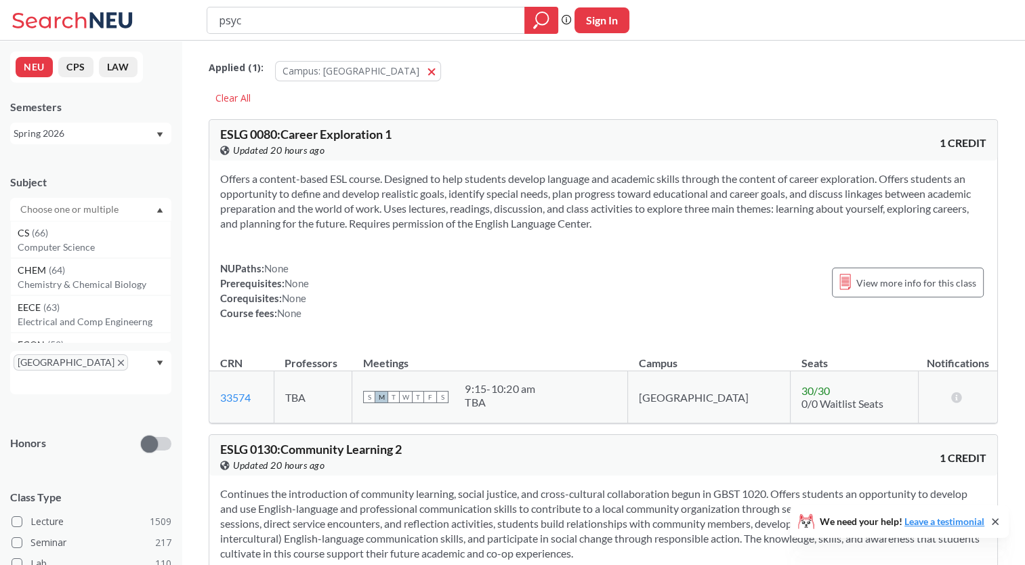
type input "psyc"
click at [46, 211] on input "text" at bounding box center [71, 209] width 114 height 16
drag, startPoint x: 287, startPoint y: 23, endPoint x: 179, endPoint y: 18, distance: 108.6
click at [179, 18] on div "psyc Phrase search guarantees the exact search appears in the results. Ex. If y…" at bounding box center [512, 20] width 1025 height 41
click at [85, 209] on input "text" at bounding box center [71, 209] width 114 height 16
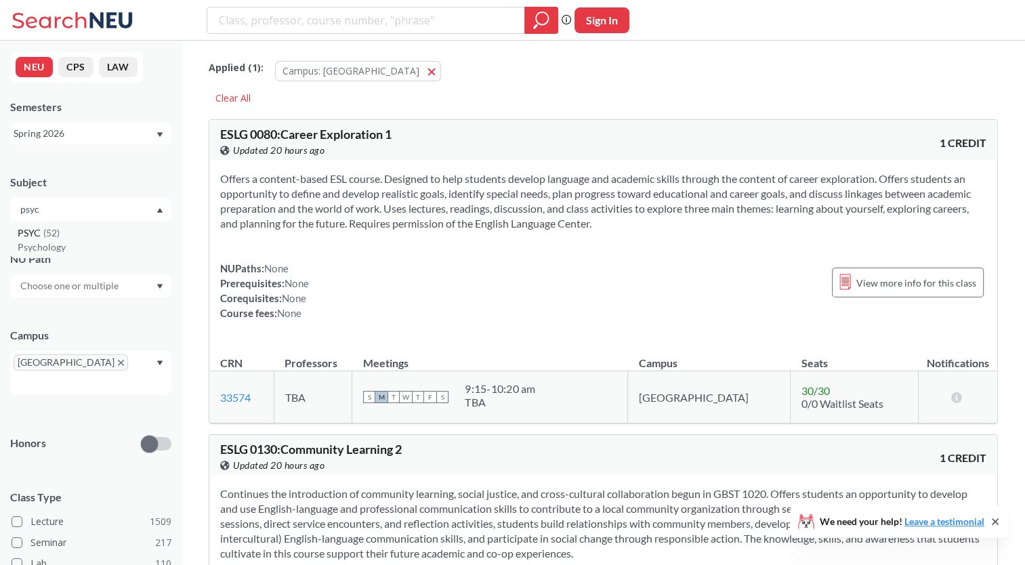
type input "psyc"
click at [61, 251] on p "Psychology" at bounding box center [94, 248] width 153 height 14
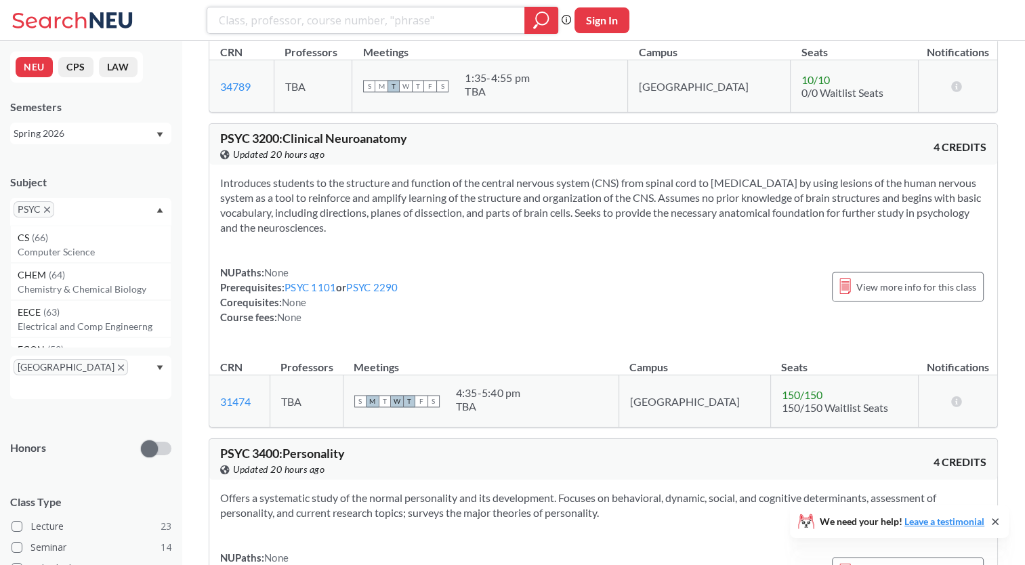
scroll to position [1830, 0]
click at [46, 207] on icon "X to remove pill" at bounding box center [47, 210] width 6 height 6
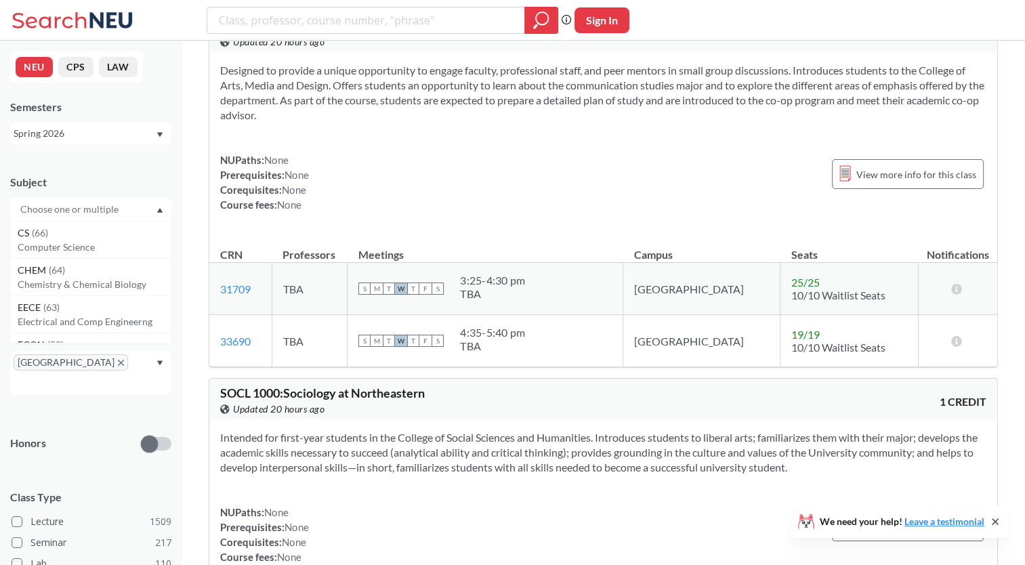
click at [92, 213] on input "text" at bounding box center [71, 209] width 114 height 16
type input "phs"
click at [100, 233] on div "PHSC ( 23 )" at bounding box center [94, 233] width 153 height 15
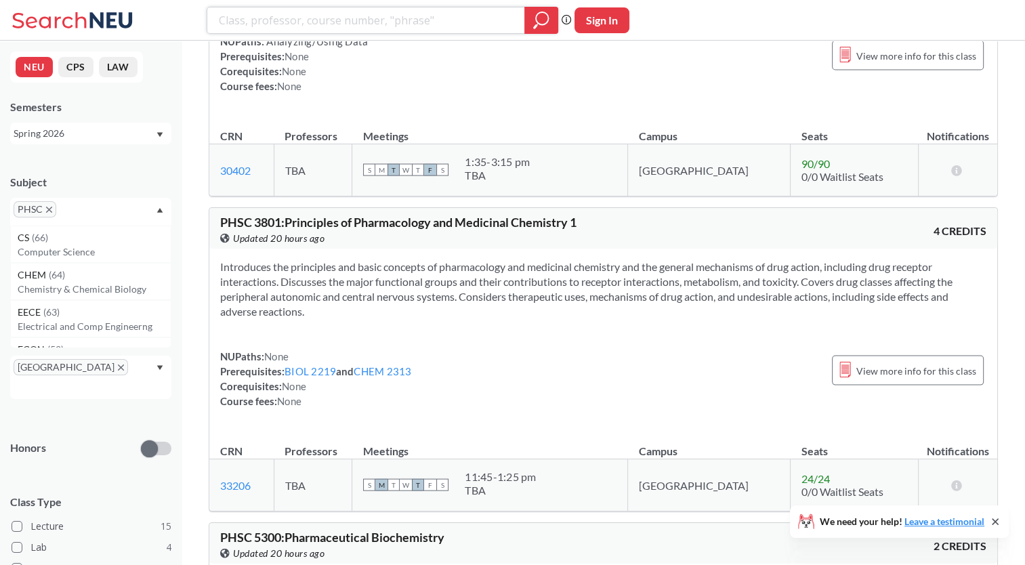
scroll to position [2779, 0]
click at [113, 131] on div "Spring 2026" at bounding box center [85, 133] width 142 height 15
click at [98, 197] on div "Fall 2025" at bounding box center [94, 200] width 153 height 15
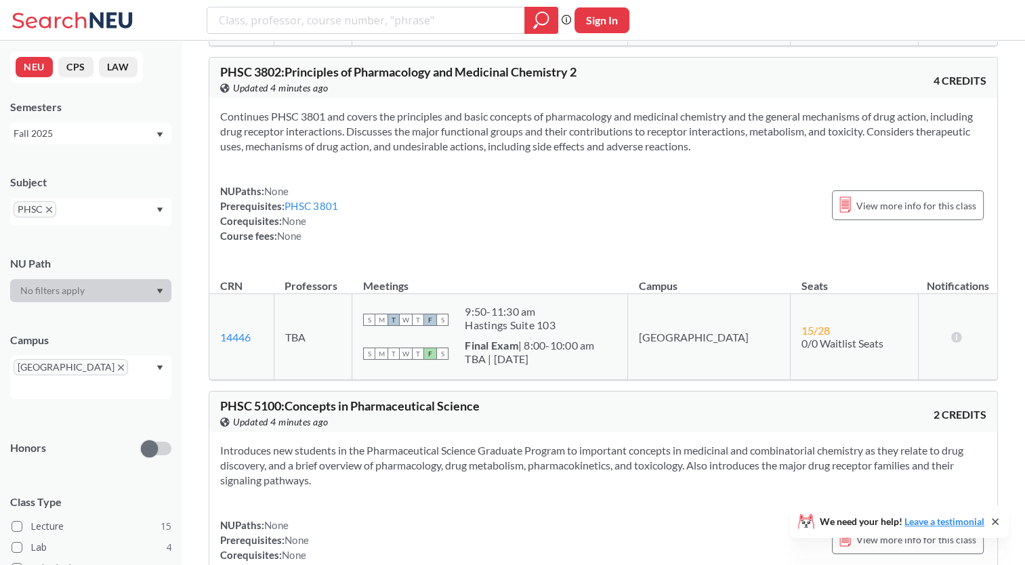
scroll to position [1483, 0]
